Goal: Information Seeking & Learning: Check status

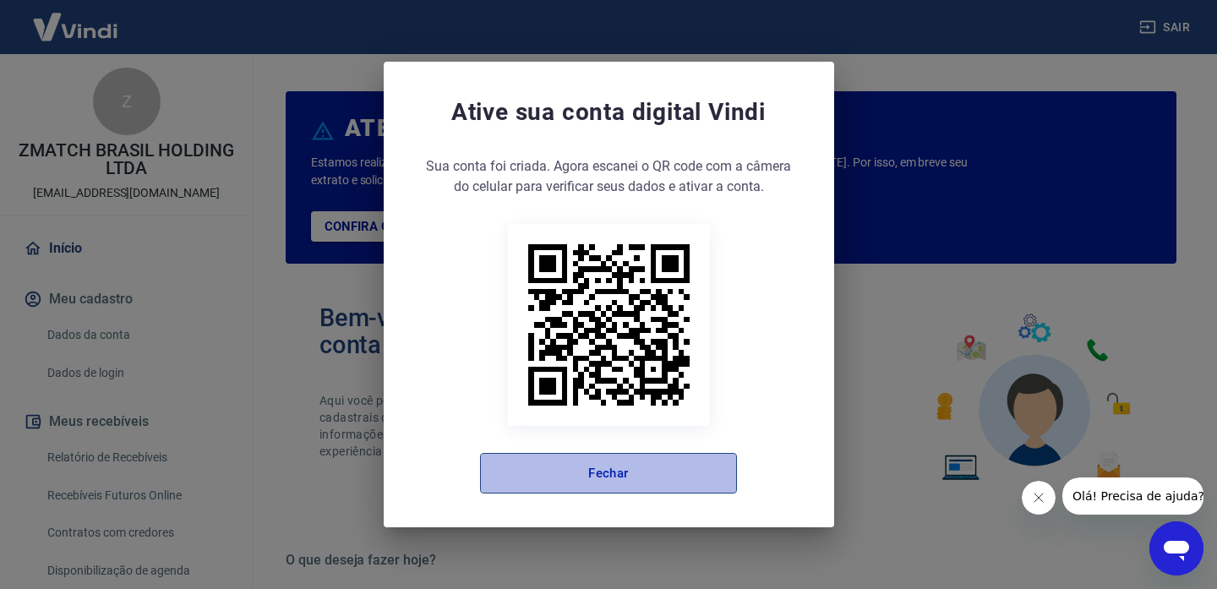
click at [643, 472] on button "Fechar" at bounding box center [608, 473] width 257 height 41
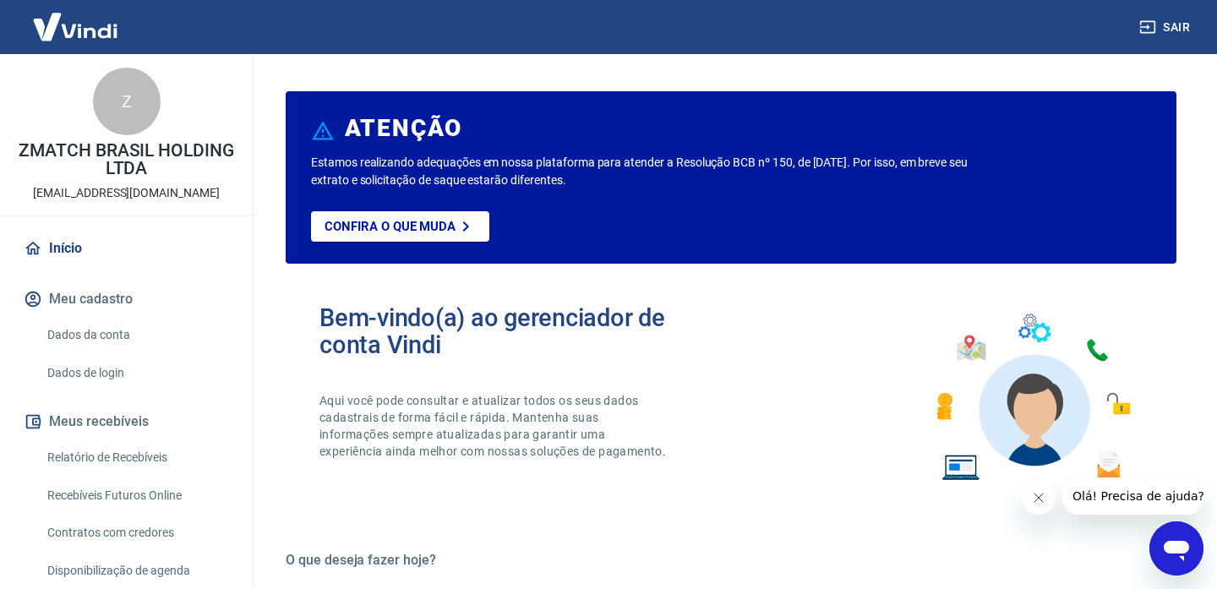
click at [94, 459] on link "Relatório de Recebíveis" at bounding box center [137, 457] width 192 height 35
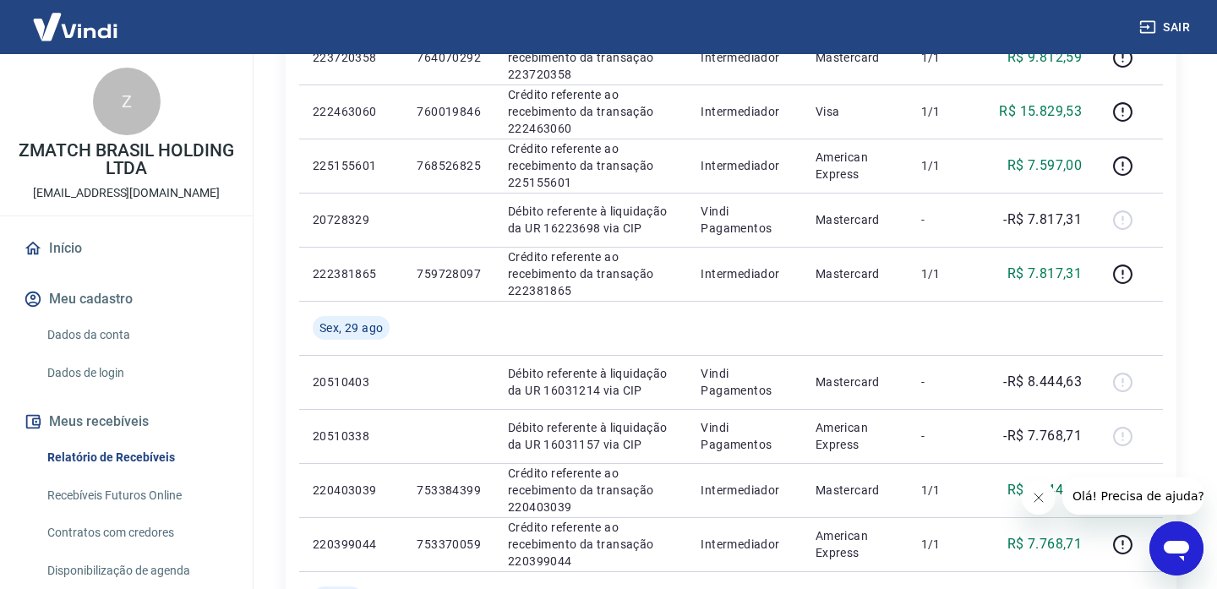
scroll to position [1331, 0]
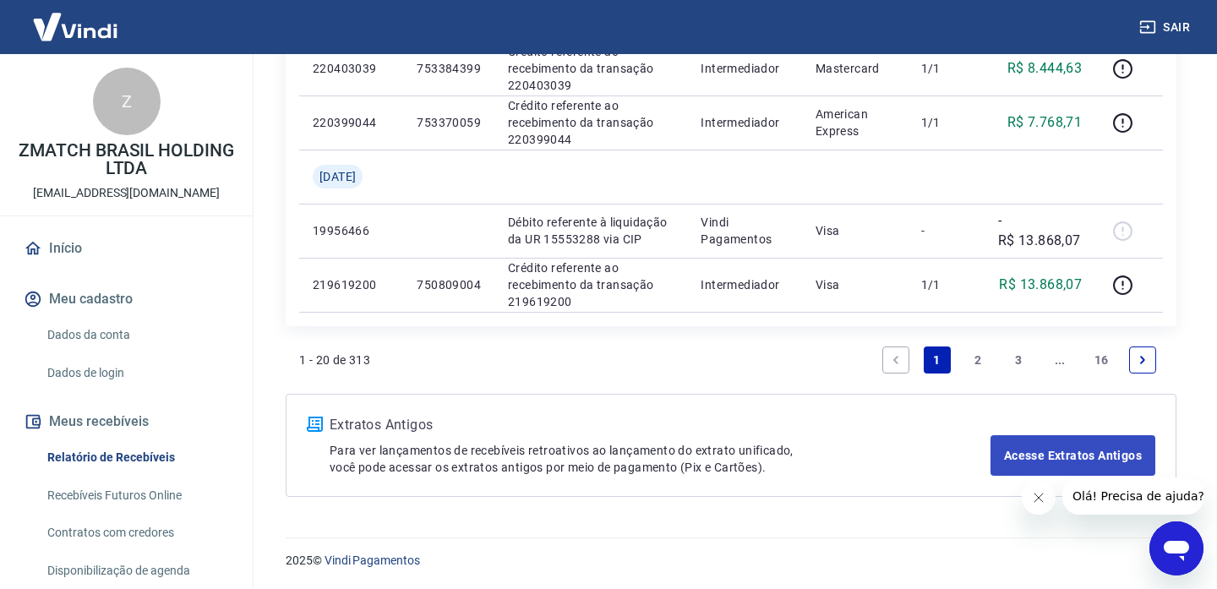
click at [1029, 351] on link "3" at bounding box center [1018, 359] width 27 height 27
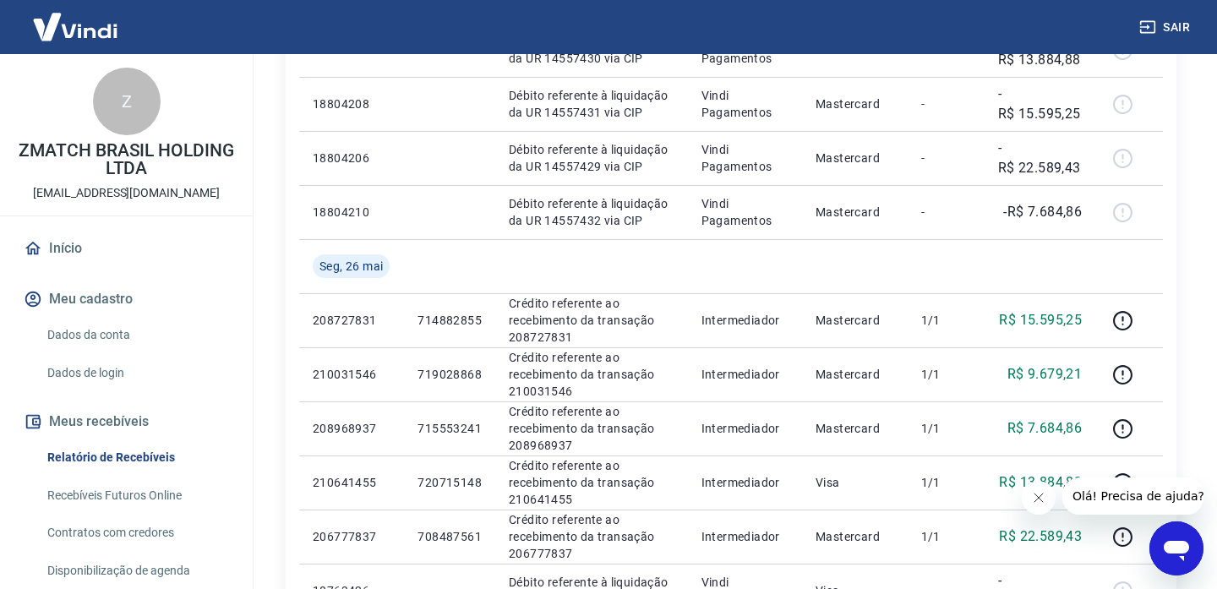
scroll to position [1440, 0]
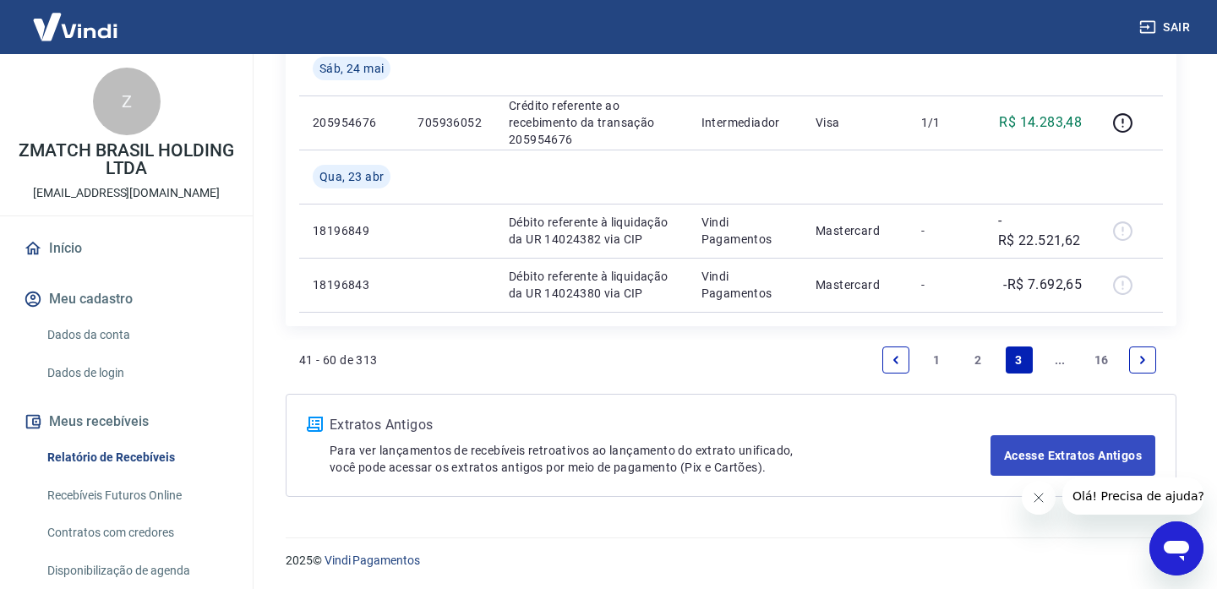
click at [1099, 355] on link "16" at bounding box center [1101, 359] width 28 height 27
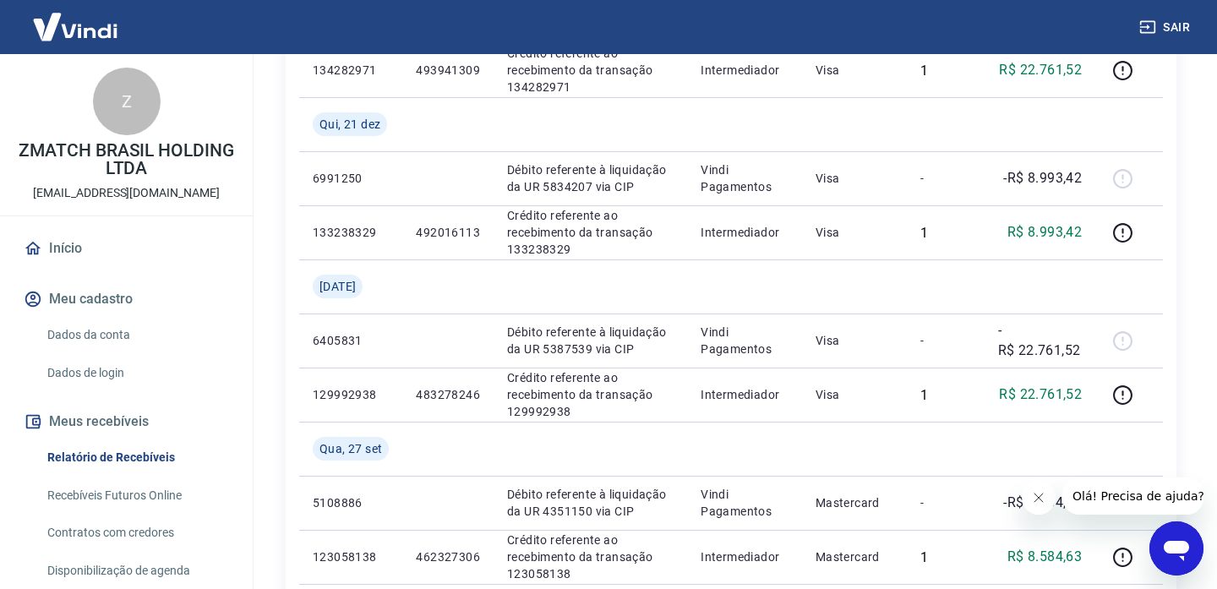
scroll to position [1061, 0]
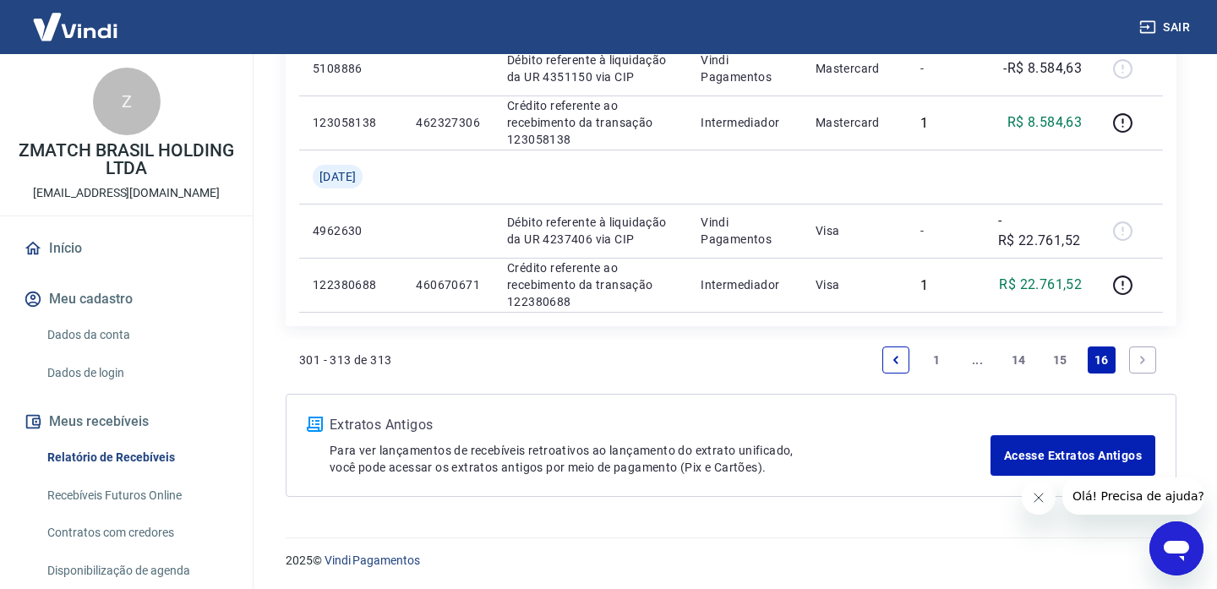
click at [1005, 354] on link "14" at bounding box center [1019, 359] width 28 height 27
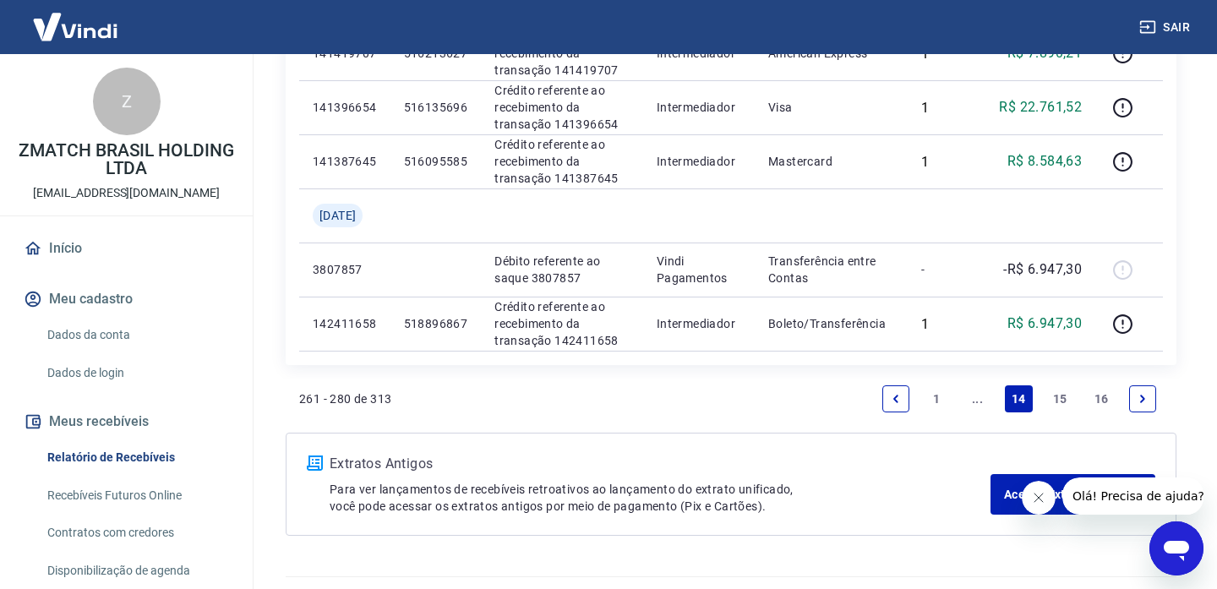
scroll to position [1548, 0]
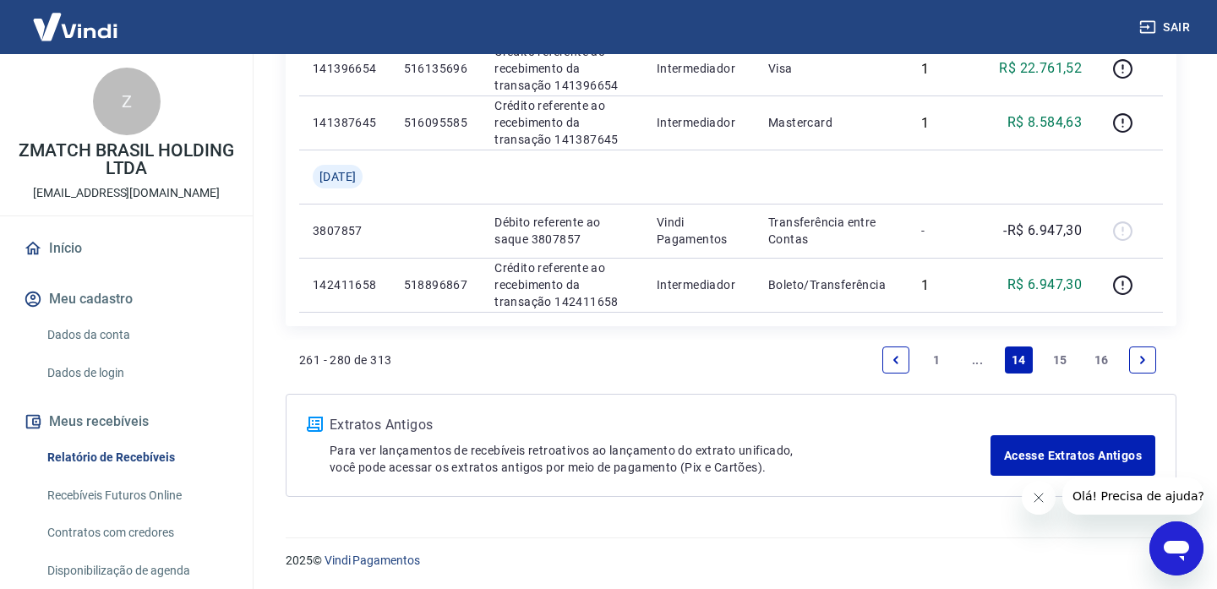
click at [978, 362] on link "..." at bounding box center [977, 359] width 27 height 27
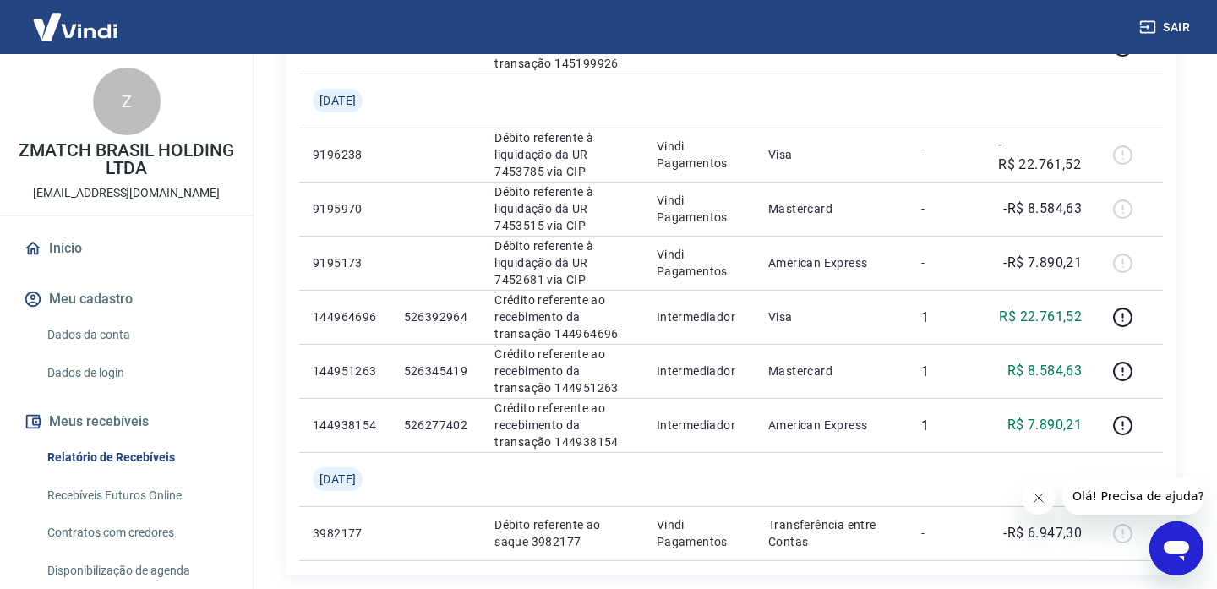
scroll to position [1720, 0]
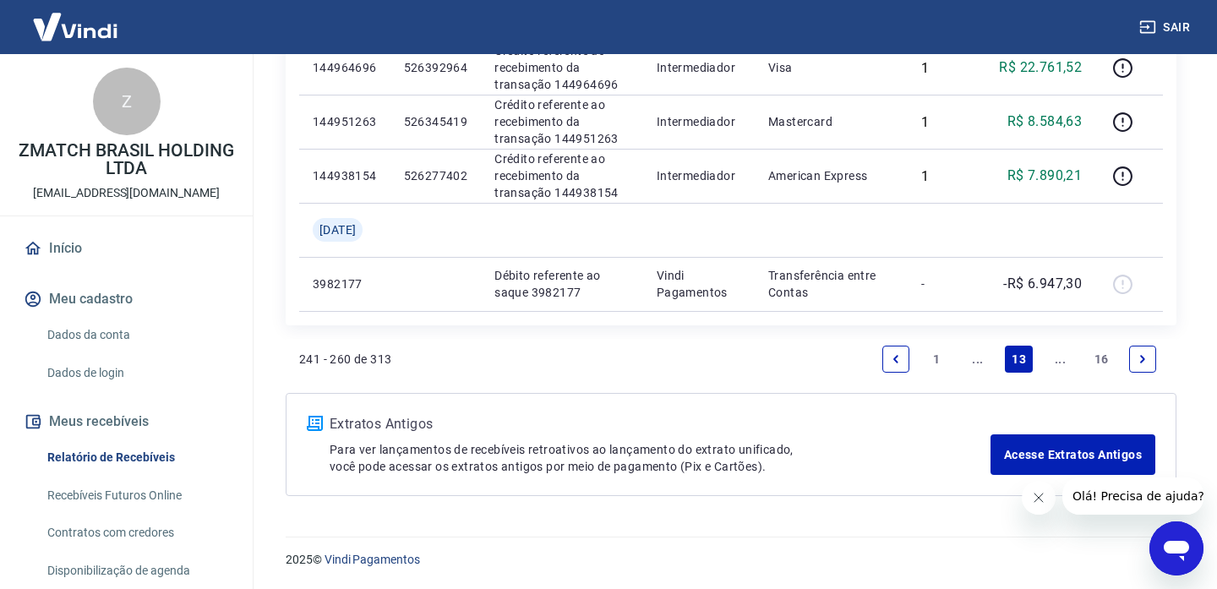
click at [978, 367] on link "..." at bounding box center [977, 359] width 27 height 27
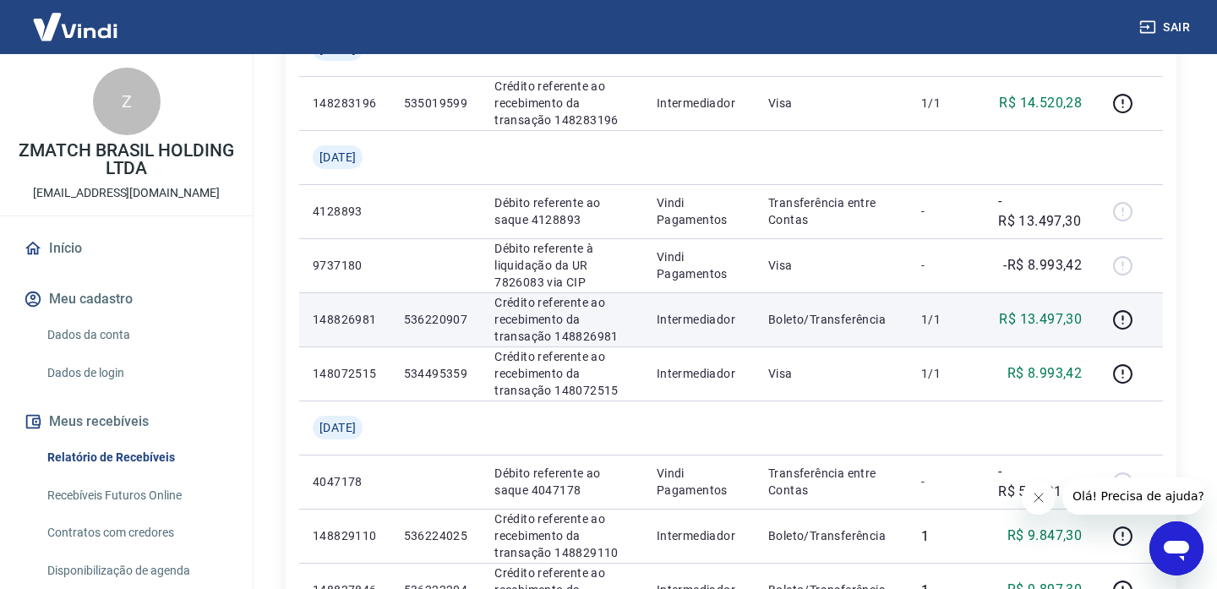
scroll to position [1494, 0]
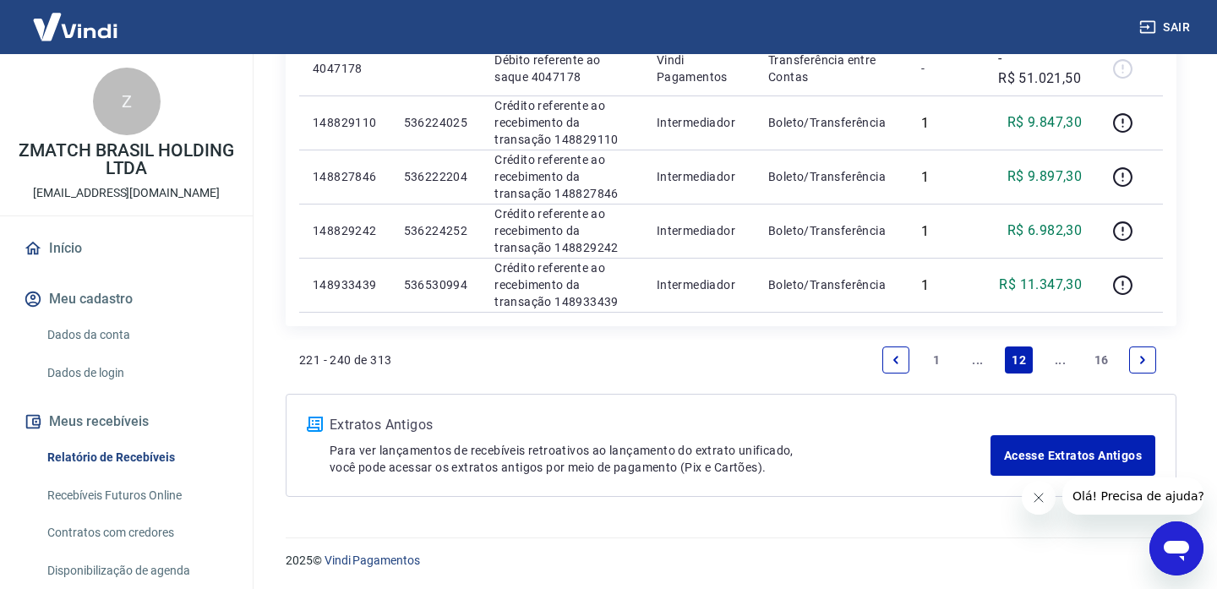
click at [972, 364] on link "..." at bounding box center [977, 359] width 27 height 27
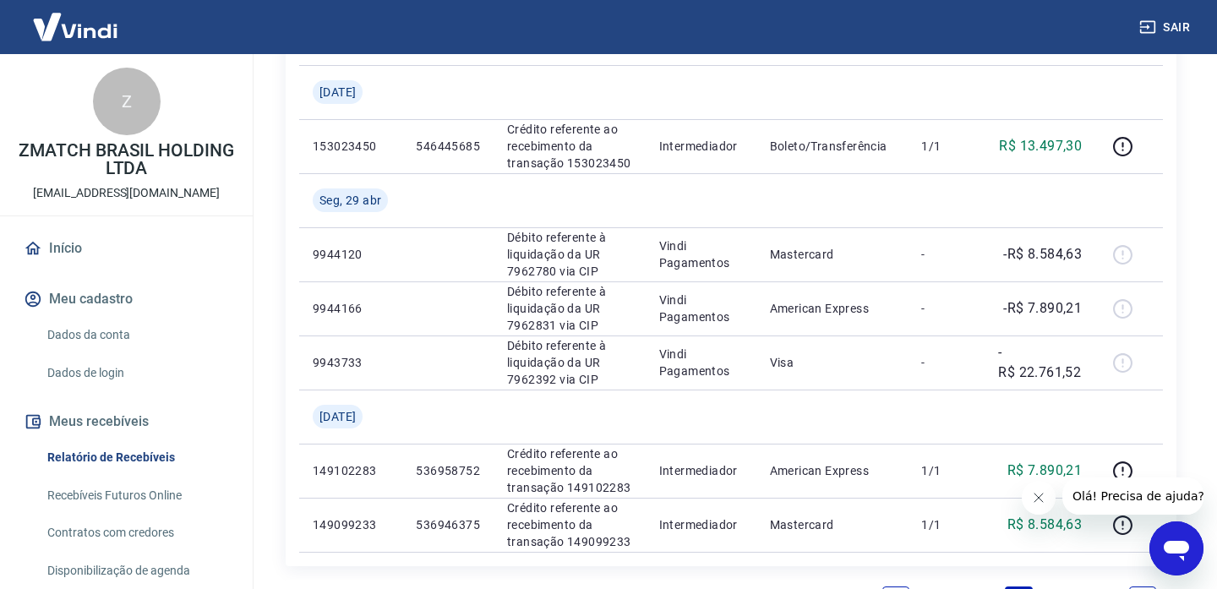
scroll to position [1386, 0]
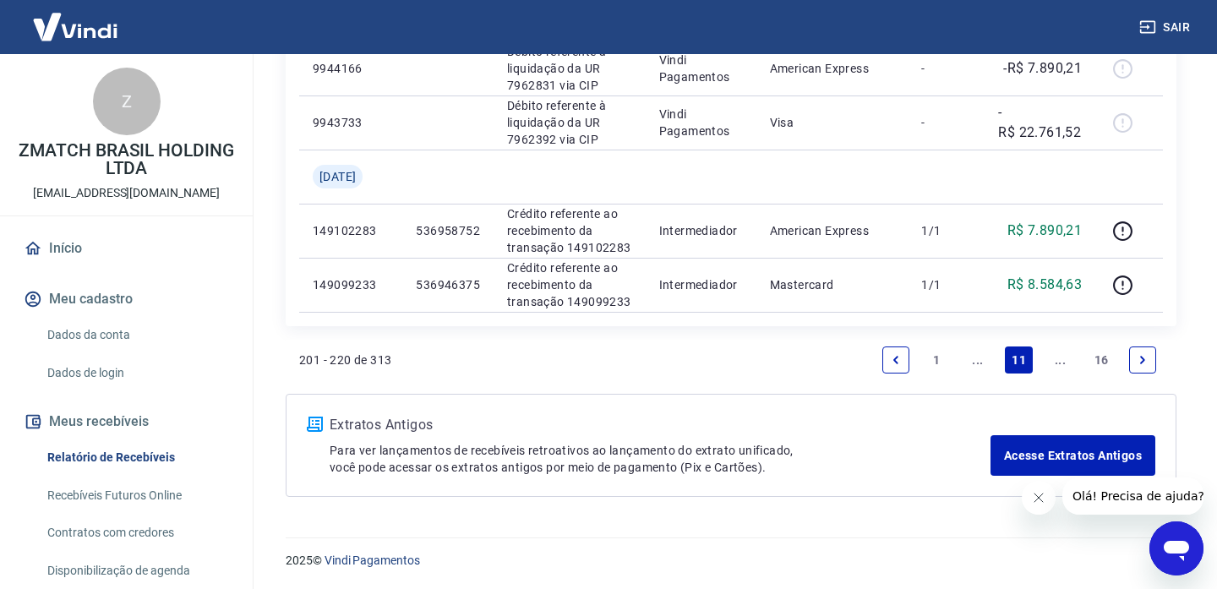
click at [970, 366] on link "..." at bounding box center [977, 359] width 27 height 27
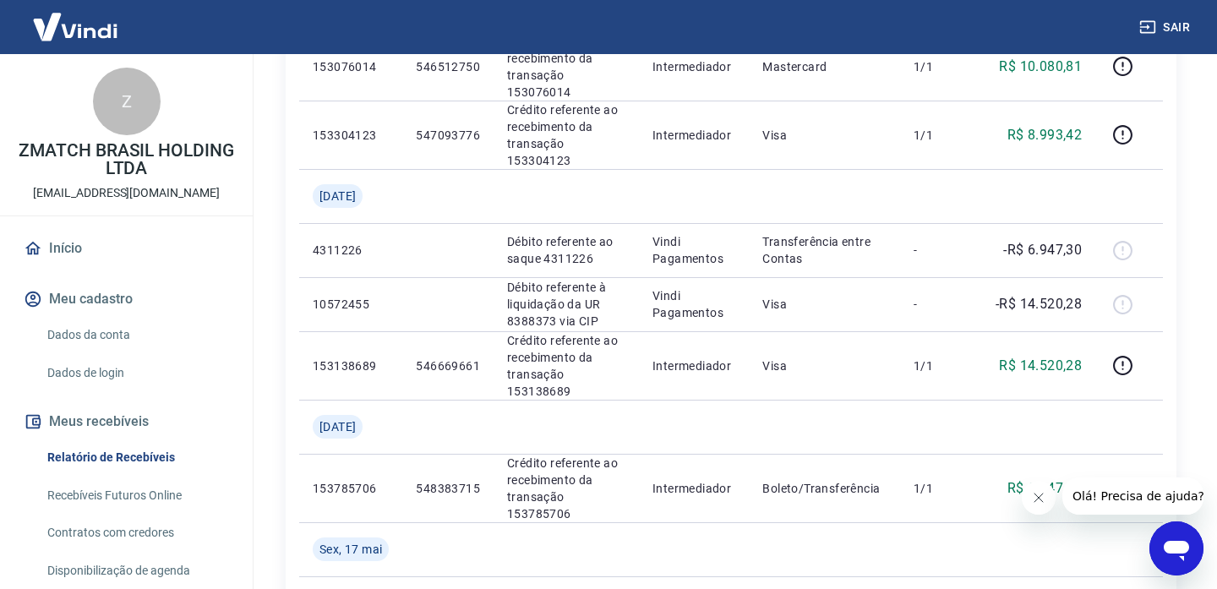
scroll to position [1839, 0]
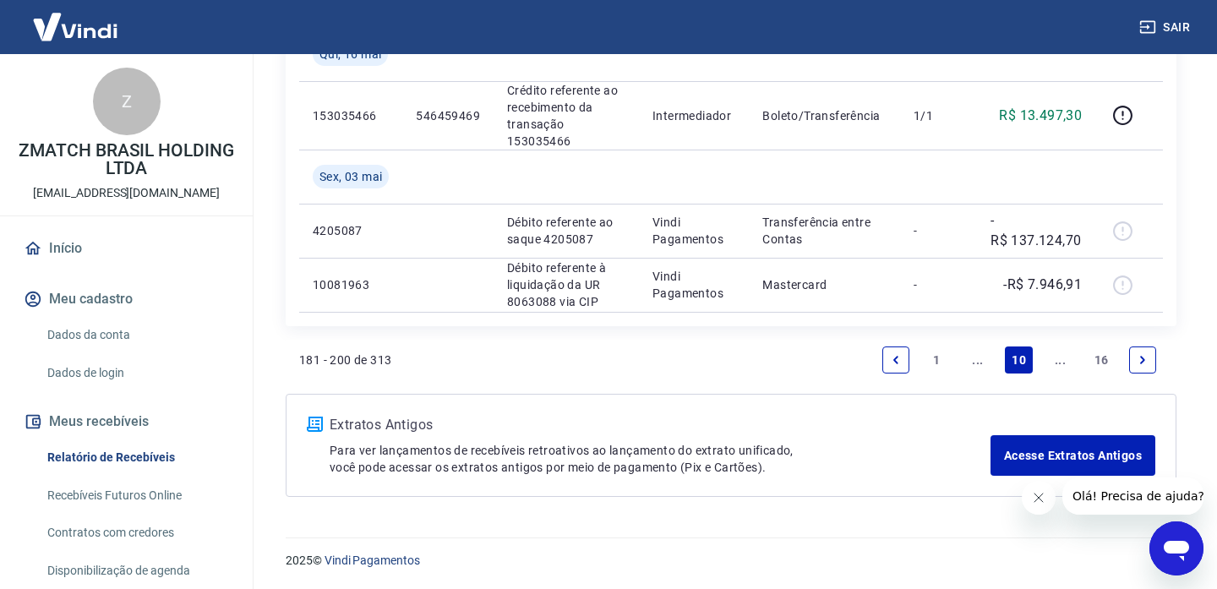
click at [945, 362] on link "1" at bounding box center [936, 359] width 27 height 27
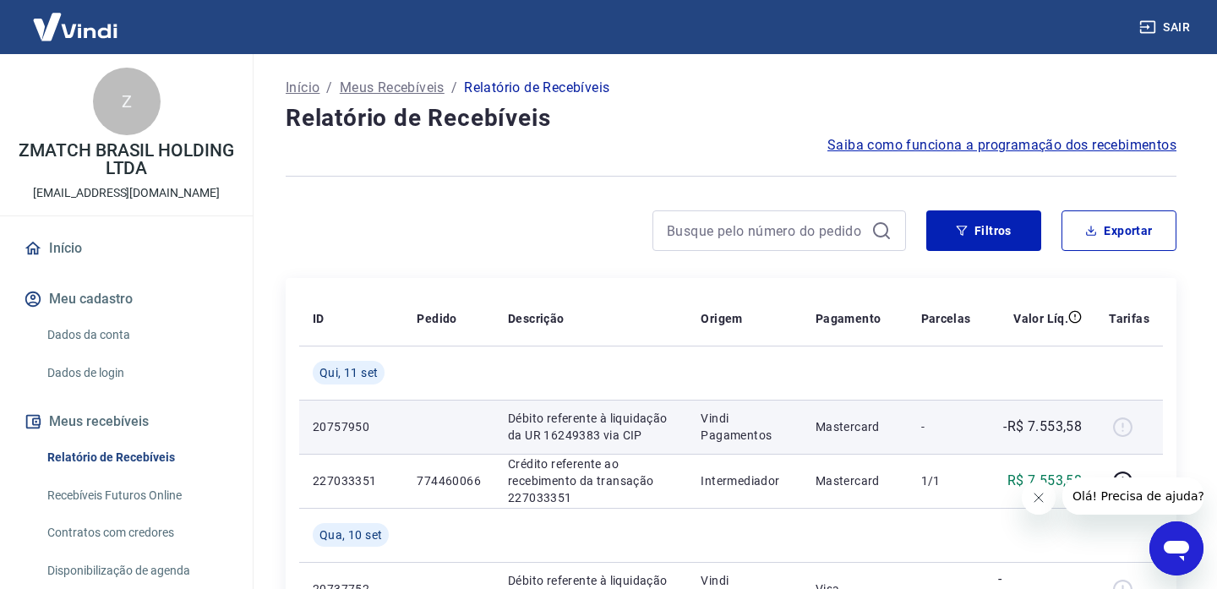
scroll to position [1331, 0]
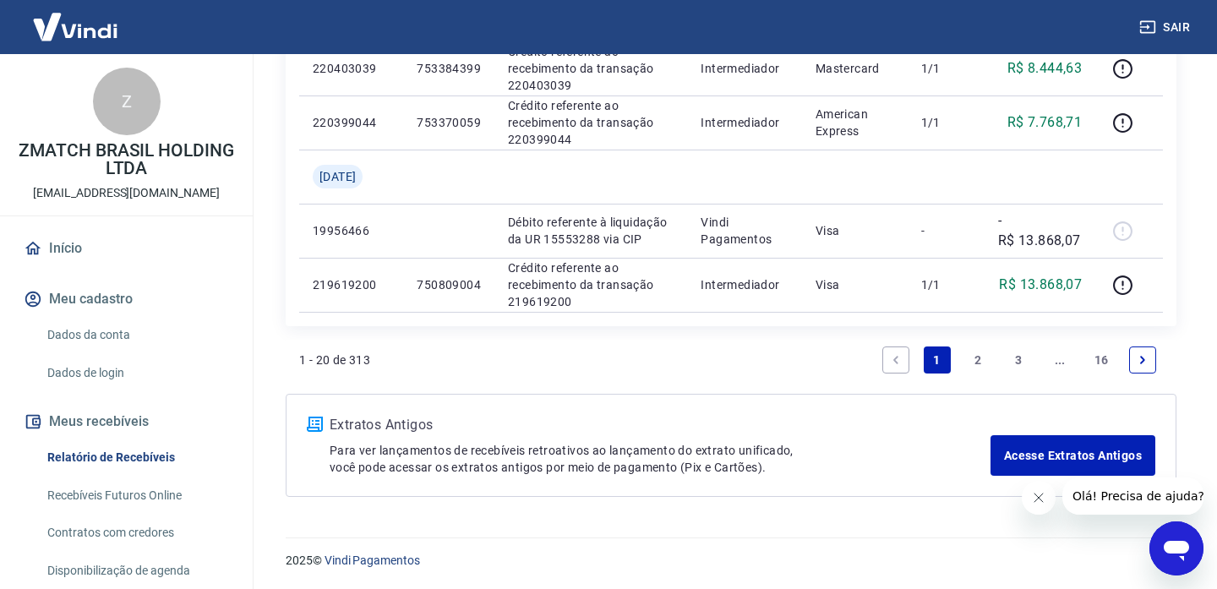
click at [1006, 360] on link "3" at bounding box center [1018, 359] width 27 height 27
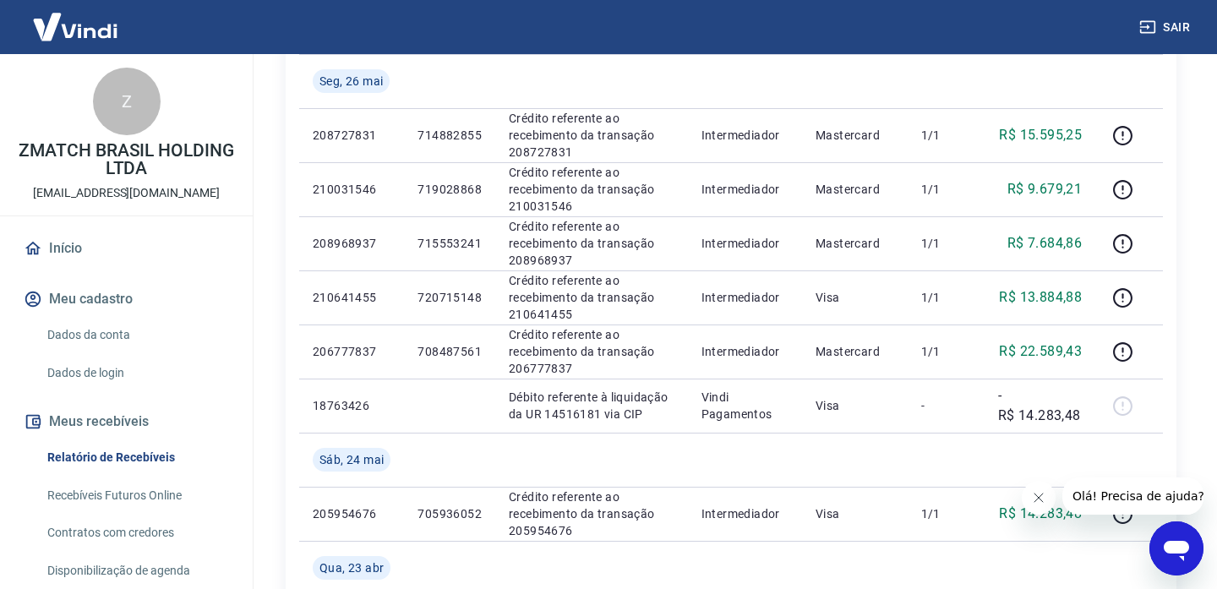
scroll to position [1440, 0]
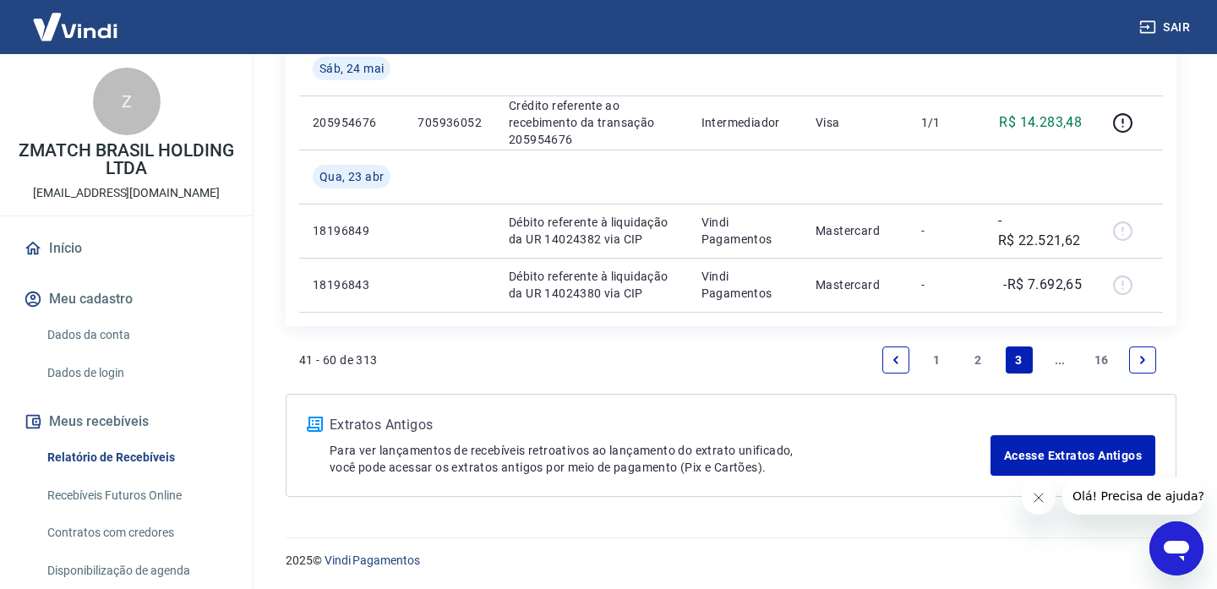
click at [1140, 358] on icon "Next page" at bounding box center [1142, 360] width 12 height 12
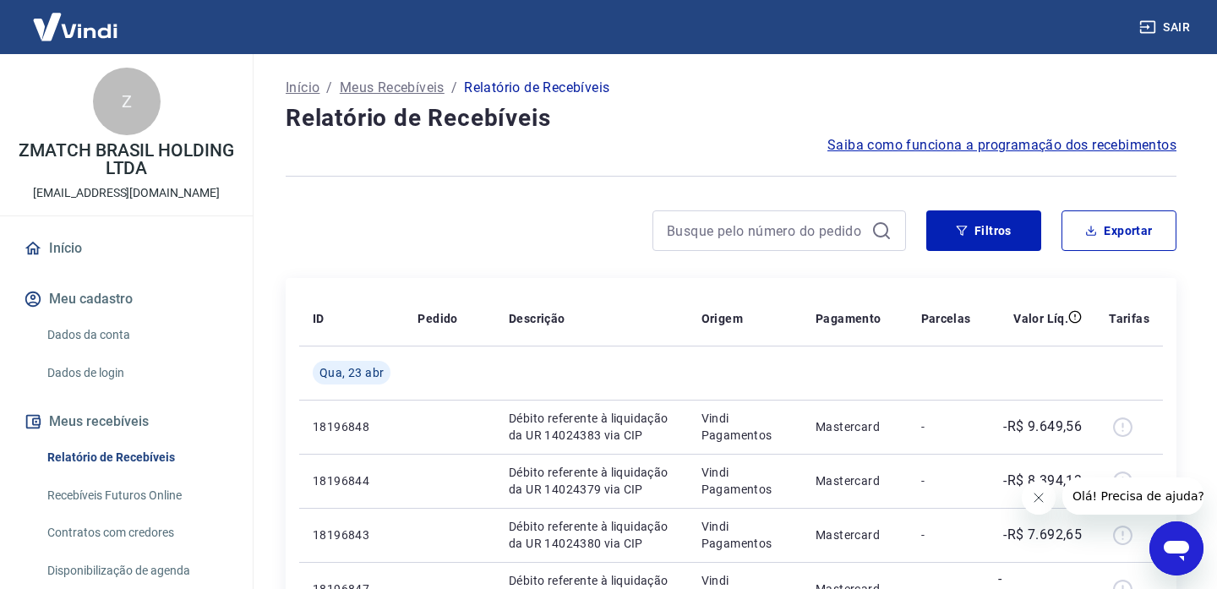
scroll to position [1440, 0]
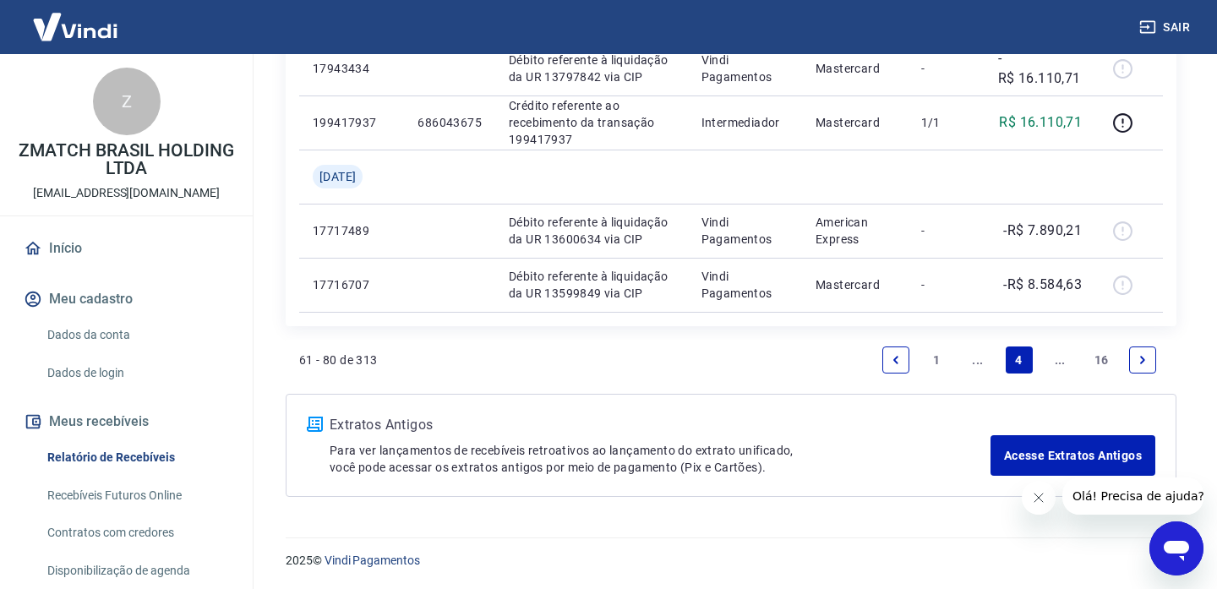
click at [1146, 362] on icon "Next page" at bounding box center [1142, 360] width 12 height 12
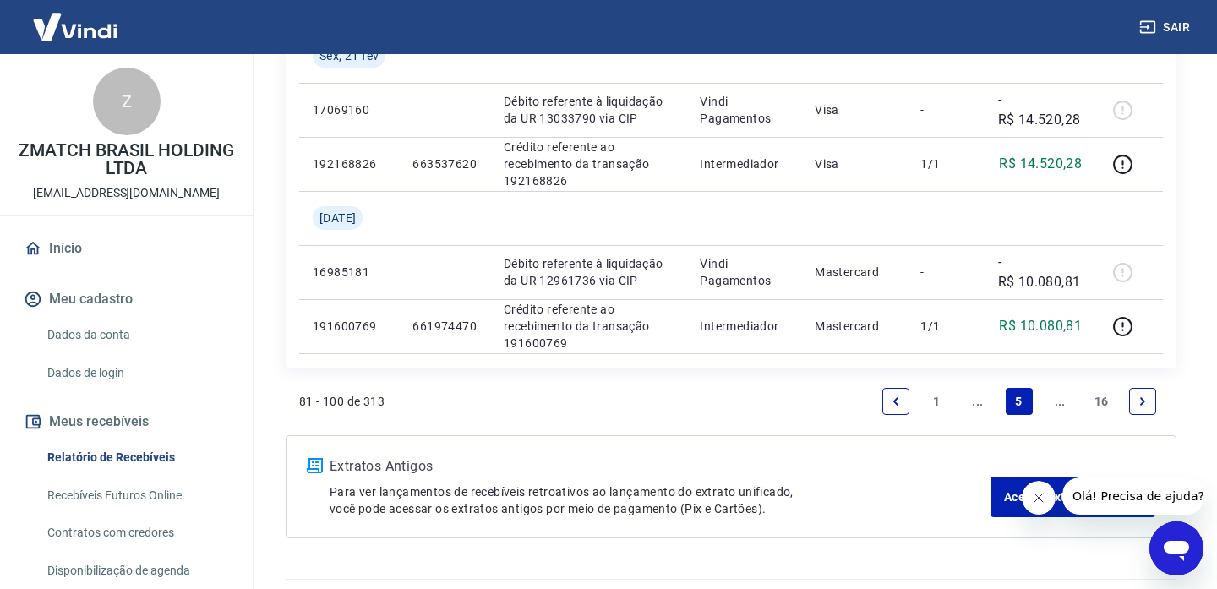
scroll to position [1656, 0]
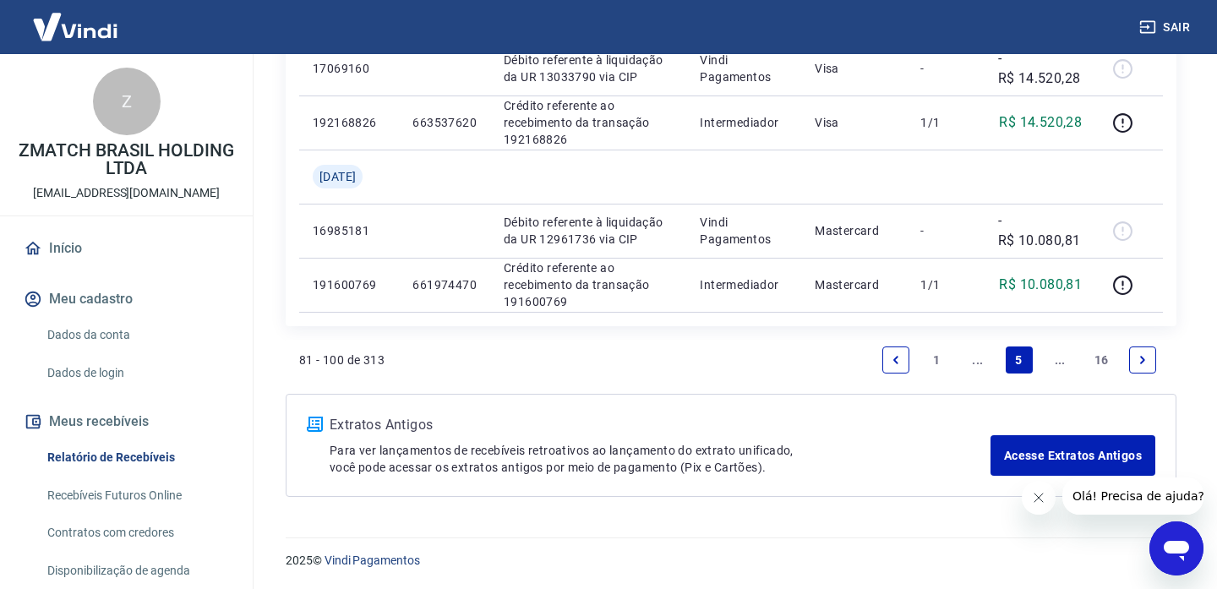
click at [1141, 362] on icon "Next page" at bounding box center [1142, 360] width 5 height 8
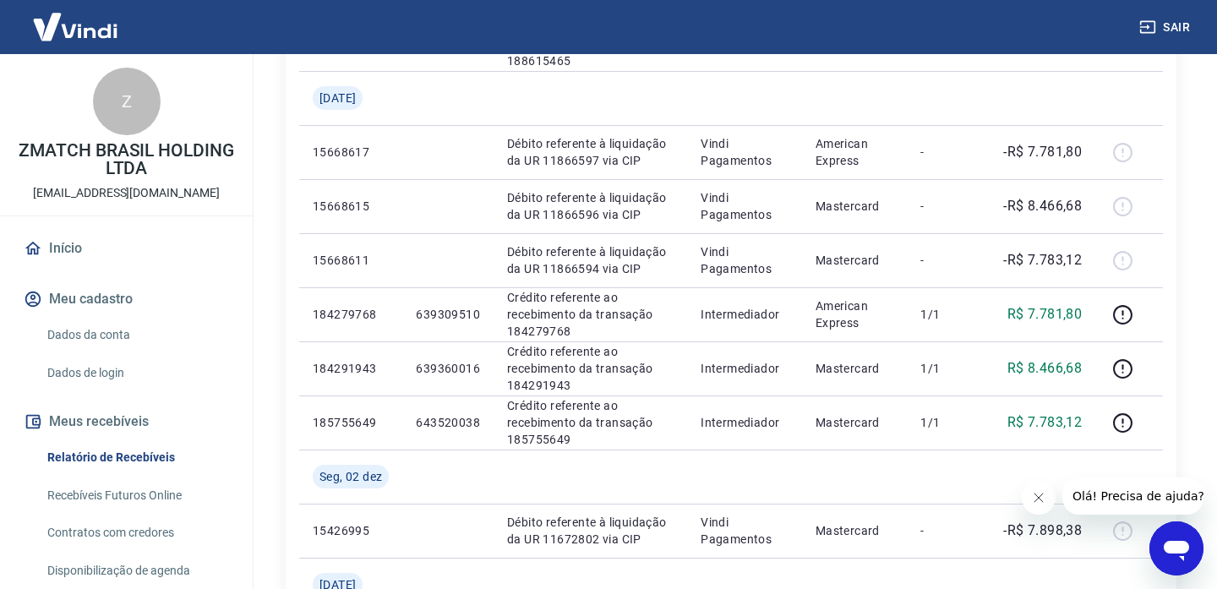
scroll to position [1386, 0]
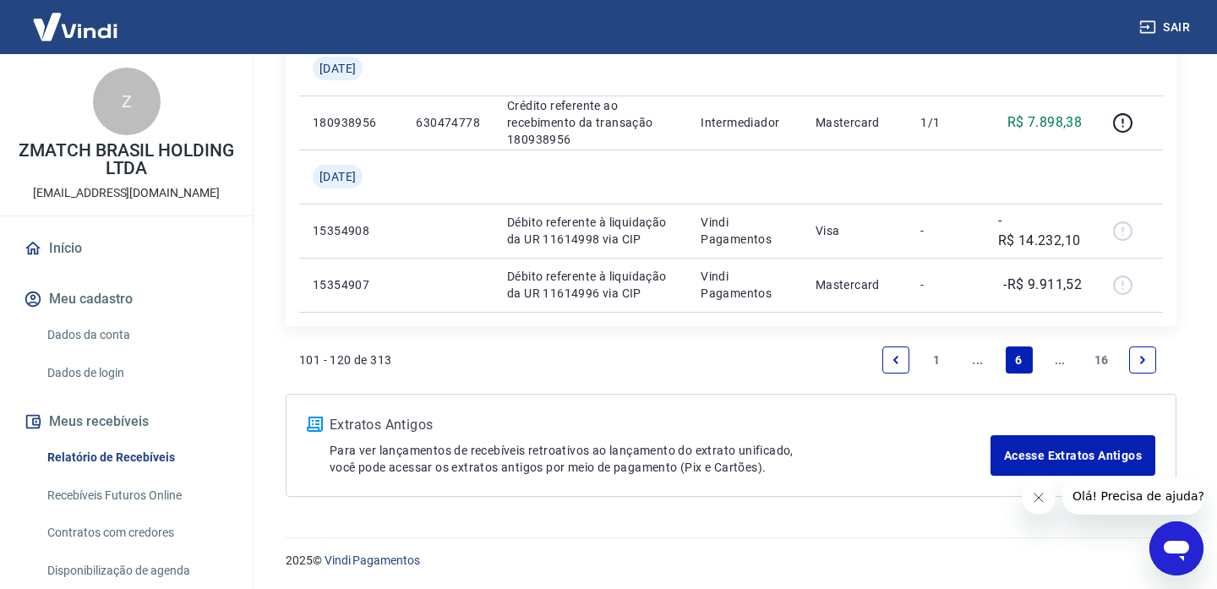
click at [890, 358] on icon "Previous page" at bounding box center [896, 360] width 12 height 12
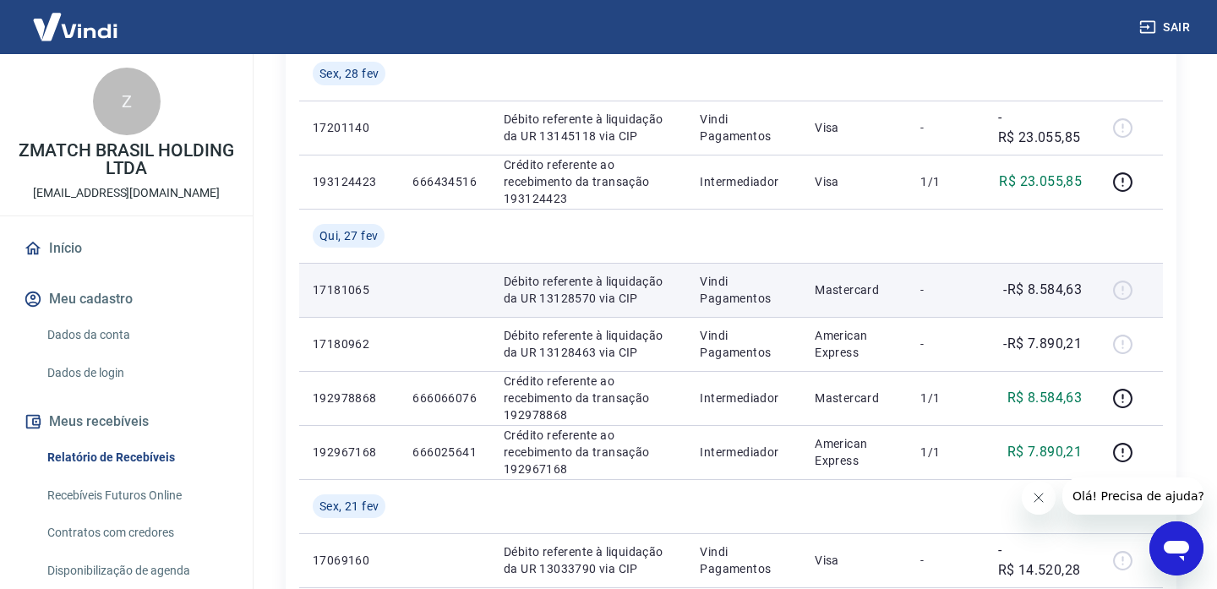
scroll to position [1089, 0]
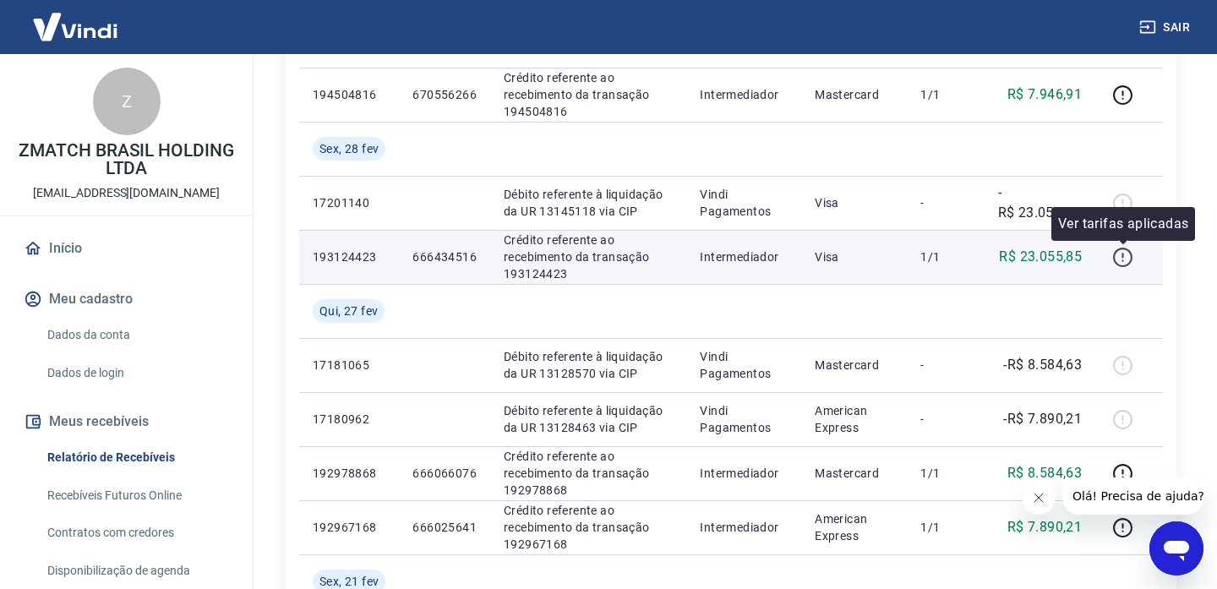
click at [1130, 259] on icon "button" at bounding box center [1122, 257] width 21 height 21
